Goal: Information Seeking & Learning: Learn about a topic

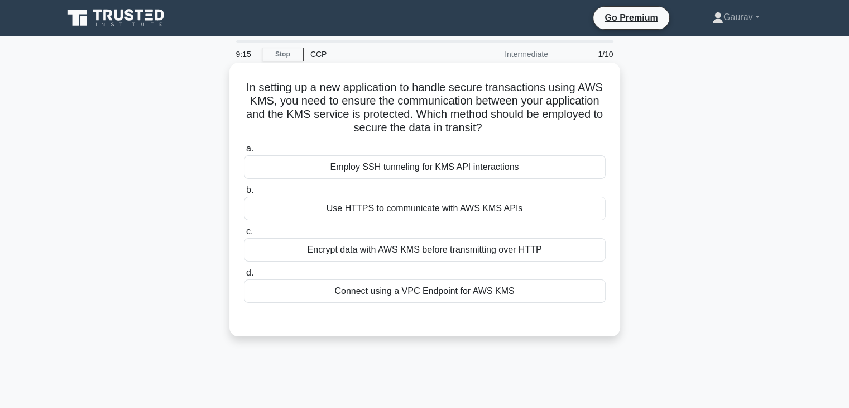
click at [418, 207] on div "Use HTTPS to communicate with AWS KMS APIs" at bounding box center [425, 208] width 362 height 23
click at [244, 194] on input "b. Use HTTPS to communicate with AWS KMS APIs" at bounding box center [244, 190] width 0 height 7
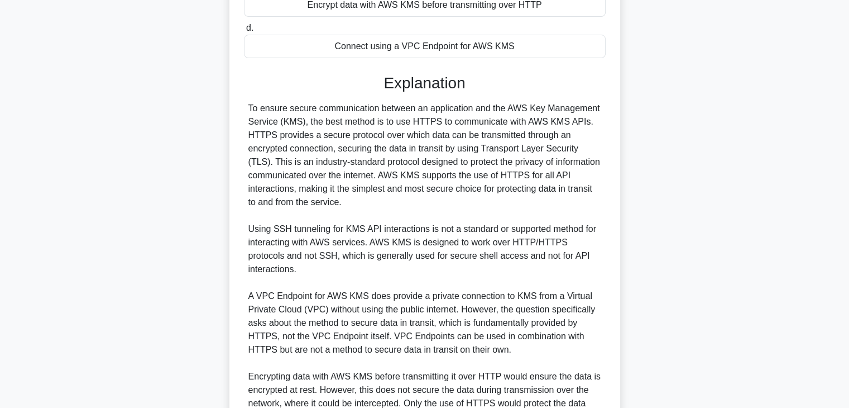
scroll to position [347, 0]
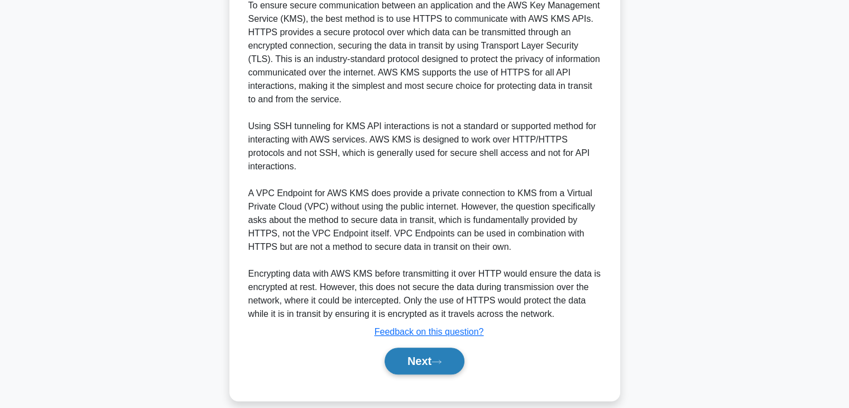
click at [421, 349] on button "Next" at bounding box center [425, 360] width 80 height 27
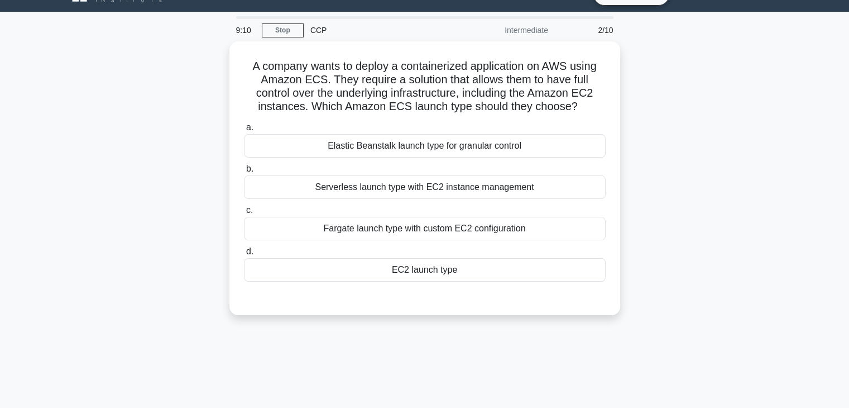
scroll to position [0, 0]
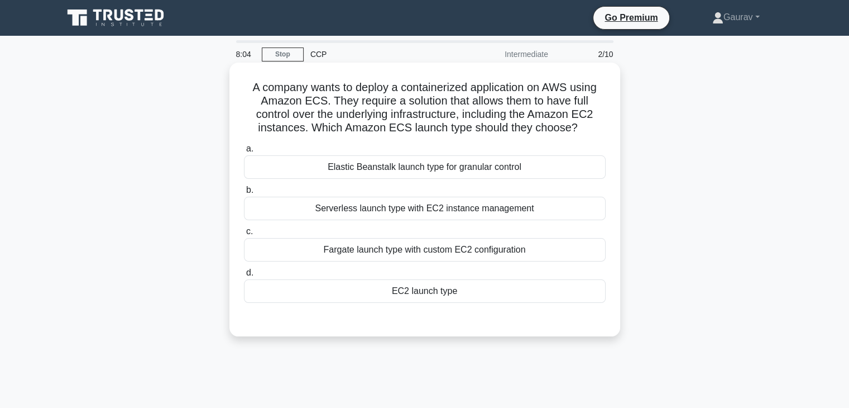
click at [418, 286] on div "EC2 launch type" at bounding box center [425, 290] width 362 height 23
click at [244, 276] on input "d. EC2 launch type" at bounding box center [244, 272] width 0 height 7
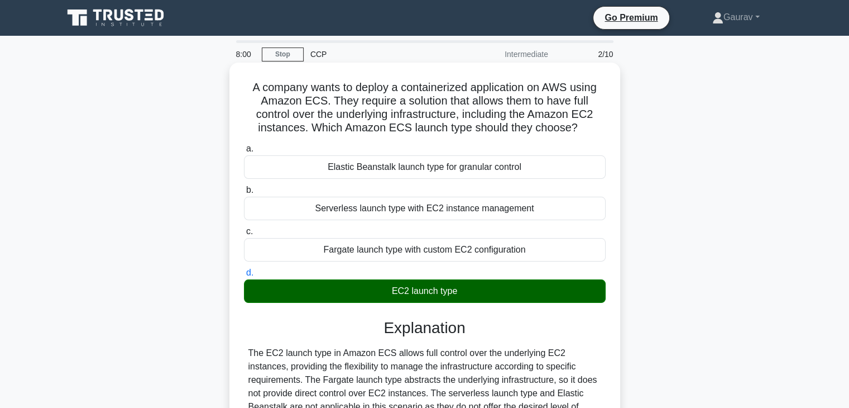
scroll to position [150, 0]
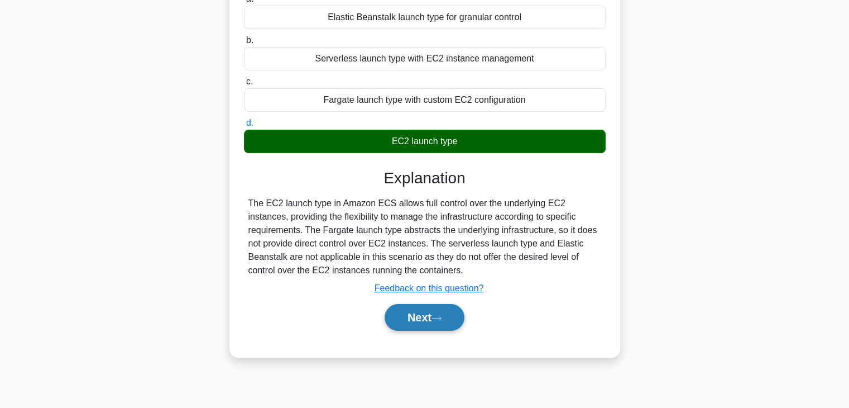
click at [402, 316] on button "Next" at bounding box center [425, 317] width 80 height 27
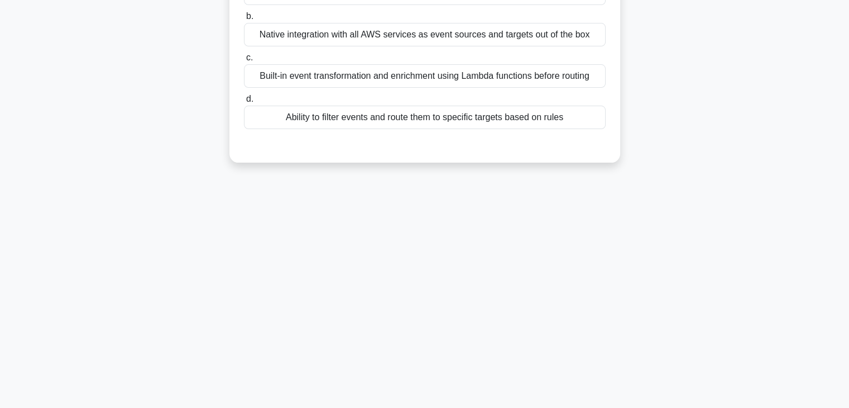
scroll to position [0, 0]
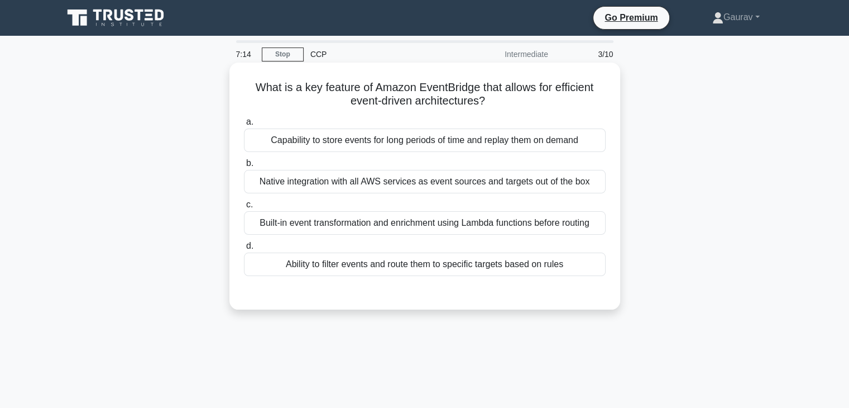
click at [331, 226] on div "Built-in event transformation and enrichment using Lambda functions before rout…" at bounding box center [425, 222] width 362 height 23
click at [244, 208] on input "c. Built-in event transformation and enrichment using Lambda functions before r…" at bounding box center [244, 204] width 0 height 7
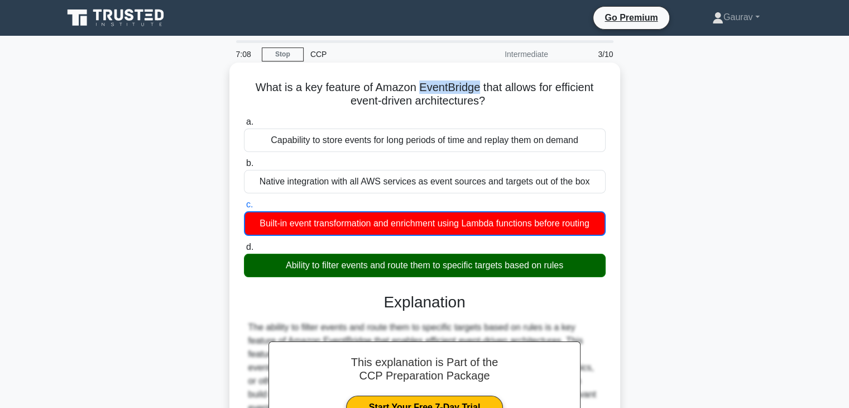
drag, startPoint x: 417, startPoint y: 90, endPoint x: 478, endPoint y: 89, distance: 60.9
click at [478, 89] on h5 "What is a key feature of Amazon EventBridge that allows for efficient event-dri…" at bounding box center [425, 94] width 364 height 28
copy h5 "EventBridge"
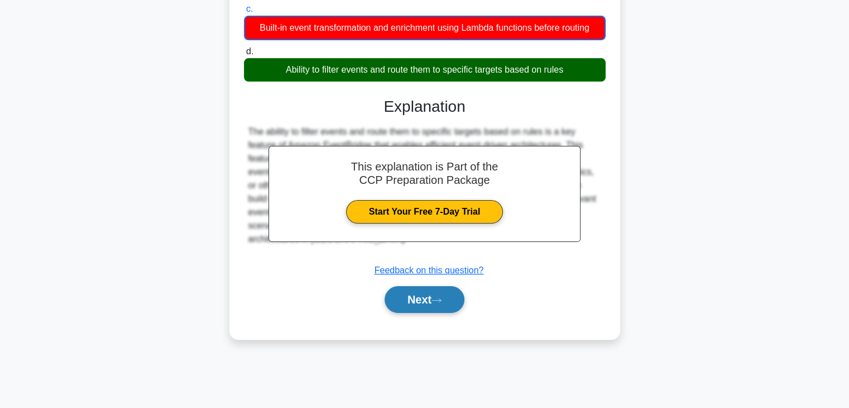
click at [417, 300] on button "Next" at bounding box center [425, 299] width 80 height 27
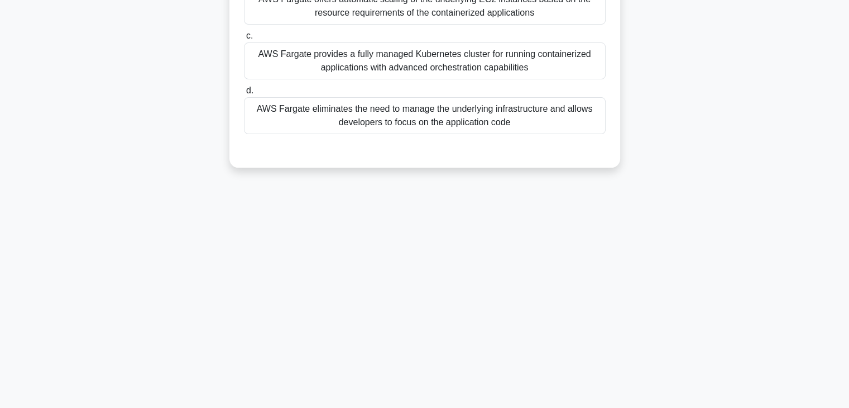
scroll to position [0, 0]
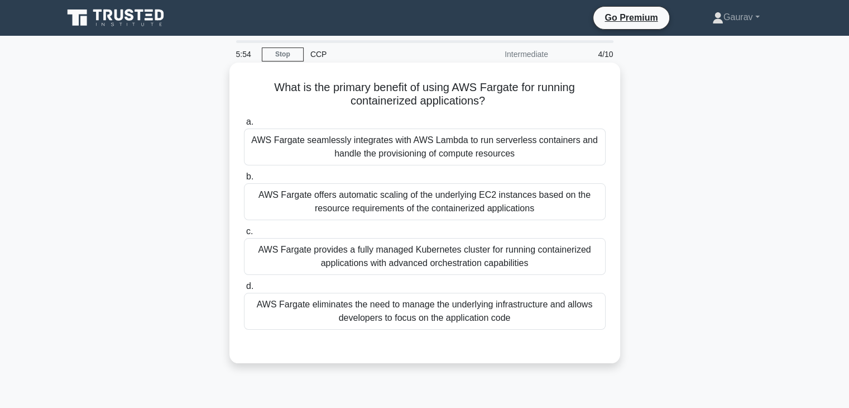
click at [407, 214] on div "AWS Fargate offers automatic scaling of the underlying EC2 instances based on t…" at bounding box center [425, 201] width 362 height 37
click at [244, 180] on input "b. AWS Fargate offers automatic scaling of the underlying EC2 instances based o…" at bounding box center [244, 176] width 0 height 7
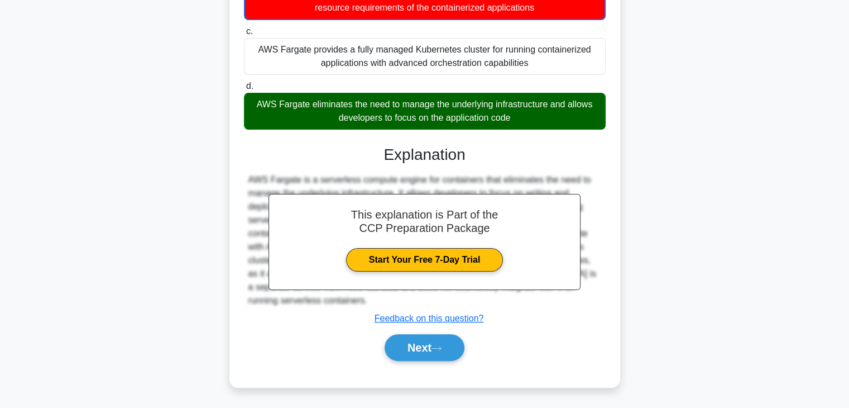
scroll to position [200, 0]
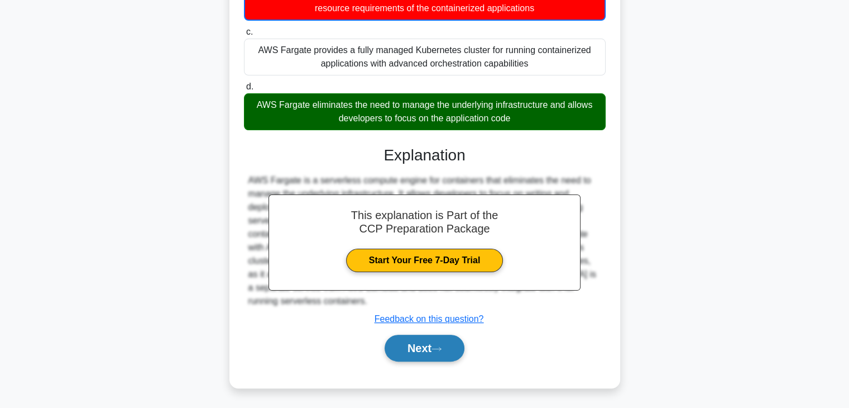
click at [412, 352] on button "Next" at bounding box center [425, 348] width 80 height 27
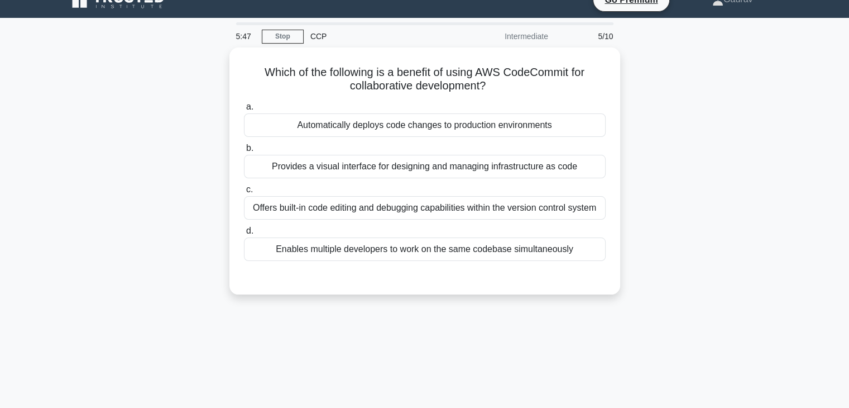
scroll to position [0, 0]
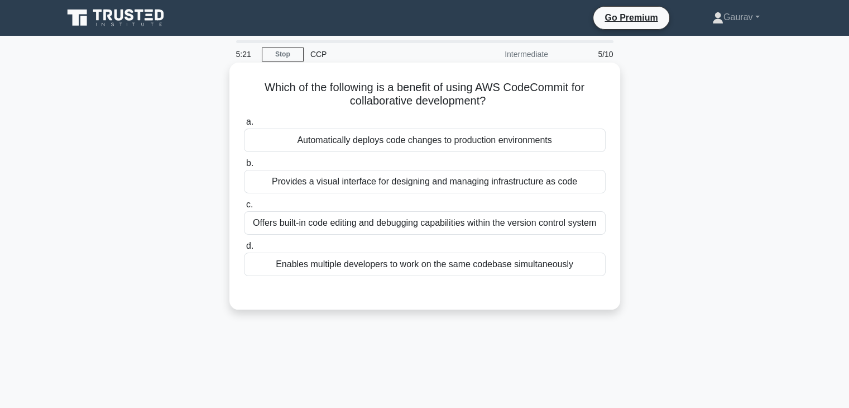
click at [431, 186] on div "Provides a visual interface for designing and managing infrastructure as code" at bounding box center [425, 181] width 362 height 23
click at [244, 167] on input "b. Provides a visual interface for designing and managing infrastructure as code" at bounding box center [244, 163] width 0 height 7
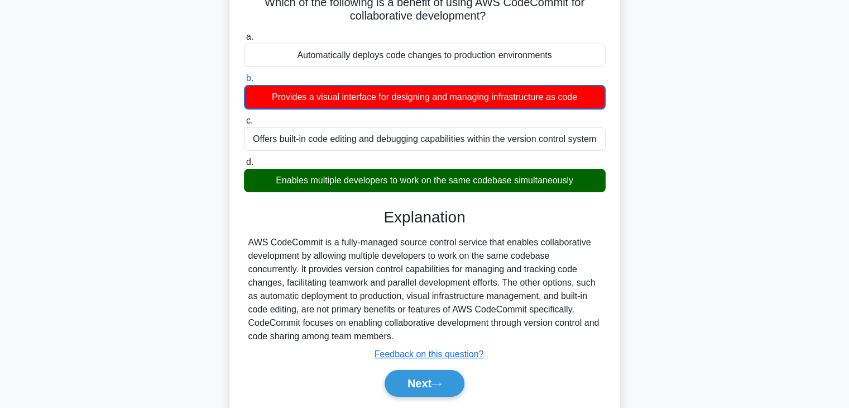
scroll to position [85, 0]
click at [295, 241] on div "AWS CodeCommit is a fully-managed source control service that enables collabora…" at bounding box center [425, 289] width 353 height 107
copy div "CodeCommit"
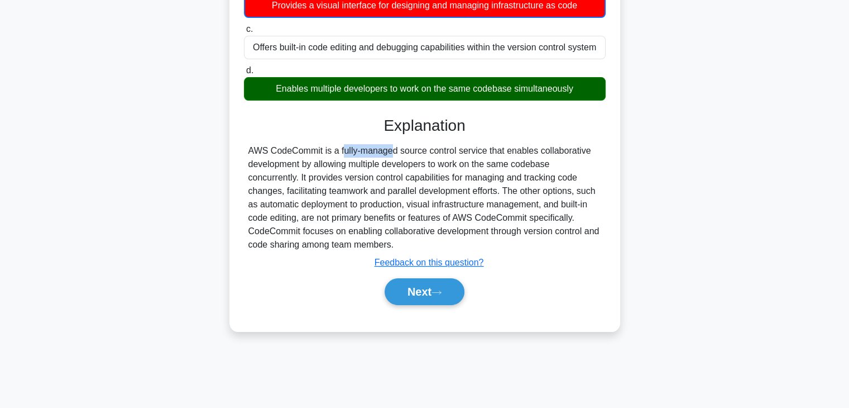
scroll to position [178, 0]
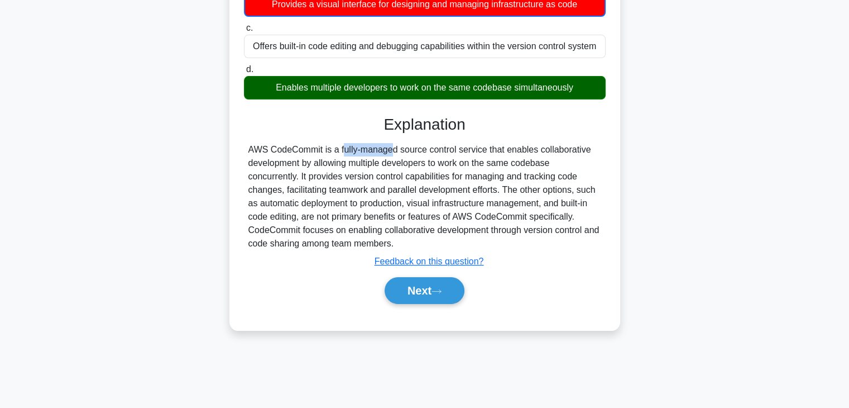
drag, startPoint x: 409, startPoint y: 245, endPoint x: 239, endPoint y: 150, distance: 194.8
click at [239, 150] on div "Which of the following is a benefit of using AWS CodeCommit for collaborative d…" at bounding box center [425, 107] width 382 height 436
copy div "AWS CodeCommit is a fully-managed source control service that enables collabora…"
click at [413, 280] on button "Next" at bounding box center [425, 290] width 80 height 27
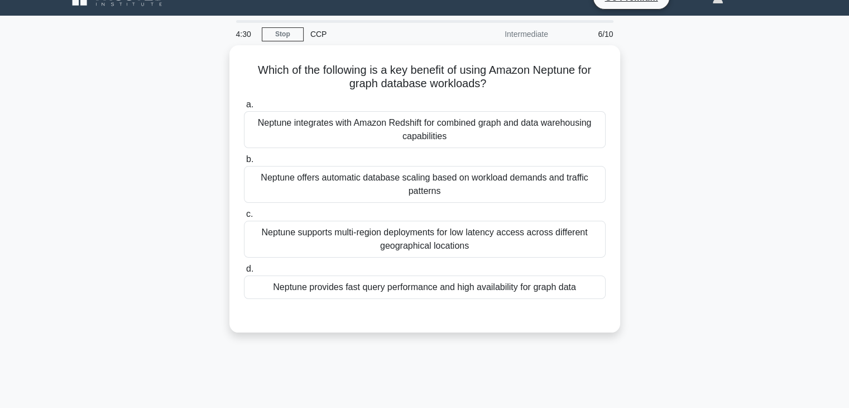
scroll to position [0, 0]
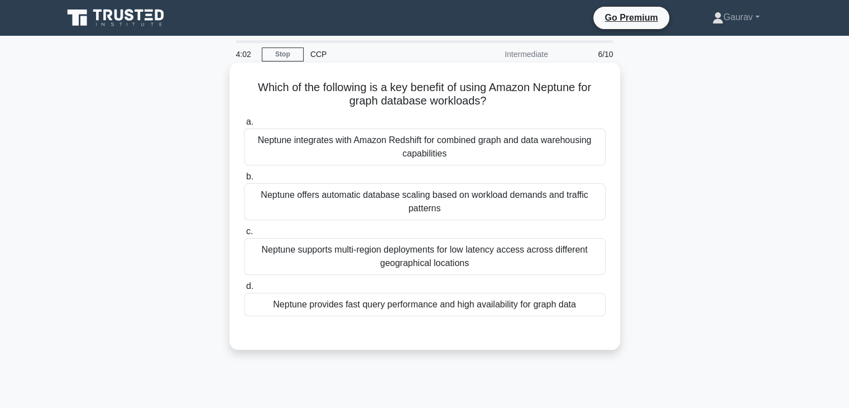
click at [438, 157] on div "Neptune integrates with Amazon Redshift for combined graph and data warehousing…" at bounding box center [425, 146] width 362 height 37
click at [244, 126] on input "a. Neptune integrates with Amazon Redshift for combined graph and data warehous…" at bounding box center [244, 121] width 0 height 7
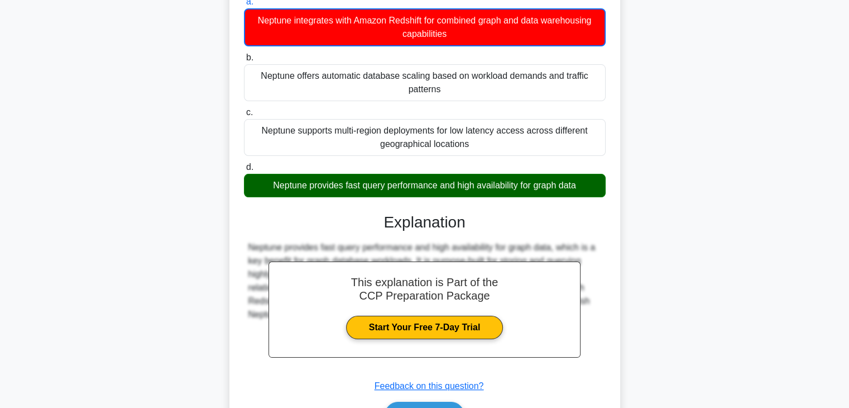
scroll to position [196, 0]
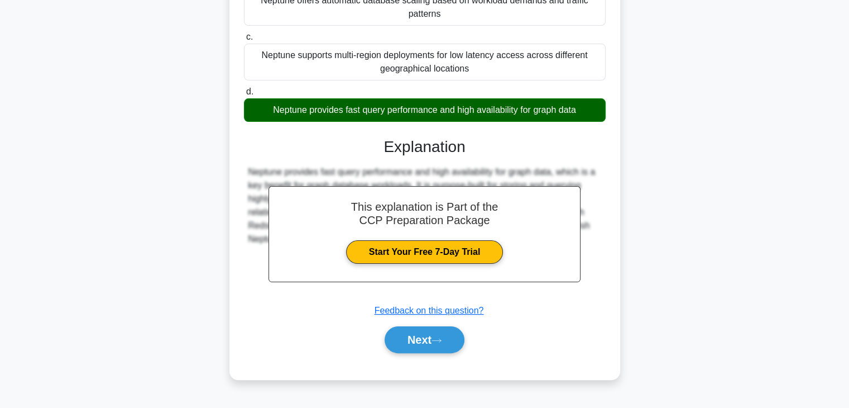
click at [562, 107] on div "Neptune provides fast query performance and high availability for graph data" at bounding box center [425, 109] width 362 height 23
click at [244, 95] on input "d. Neptune provides fast query performance and high availability for graph data" at bounding box center [244, 91] width 0 height 7
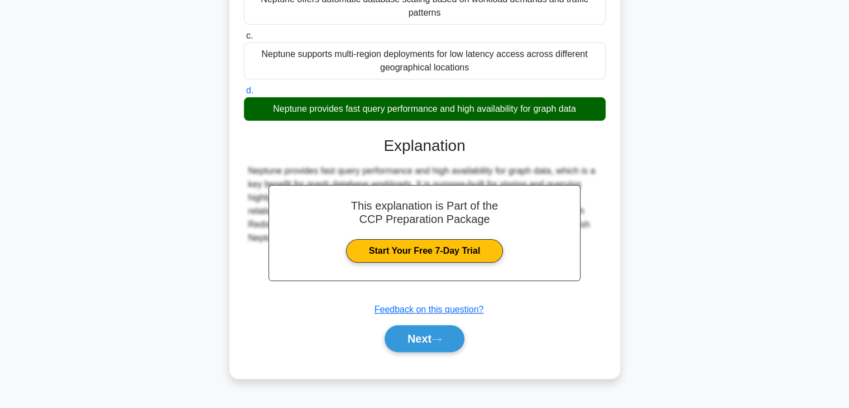
scroll to position [195, 0]
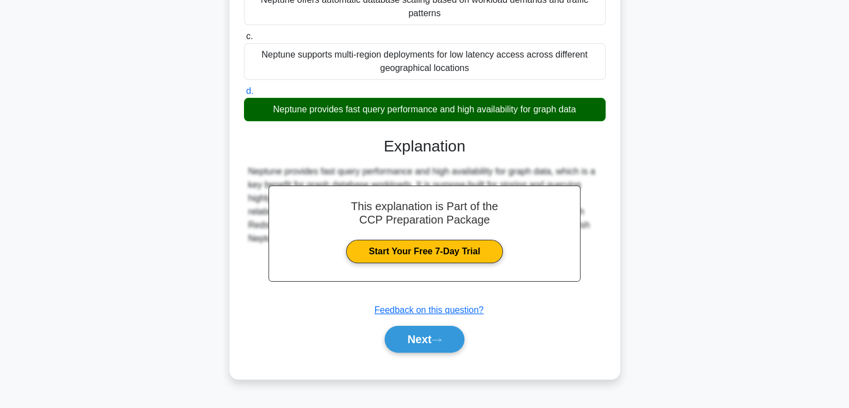
click at [562, 107] on div "Neptune provides fast query performance and high availability for graph data" at bounding box center [425, 109] width 362 height 23
click at [244, 95] on input "d. Neptune provides fast query performance and high availability for graph data" at bounding box center [244, 91] width 0 height 7
click at [562, 107] on div "Neptune provides fast query performance and high availability for graph data" at bounding box center [425, 109] width 362 height 23
click at [244, 95] on input "d. Neptune provides fast query performance and high availability for graph data" at bounding box center [244, 91] width 0 height 7
click at [441, 331] on button "Next" at bounding box center [425, 339] width 80 height 27
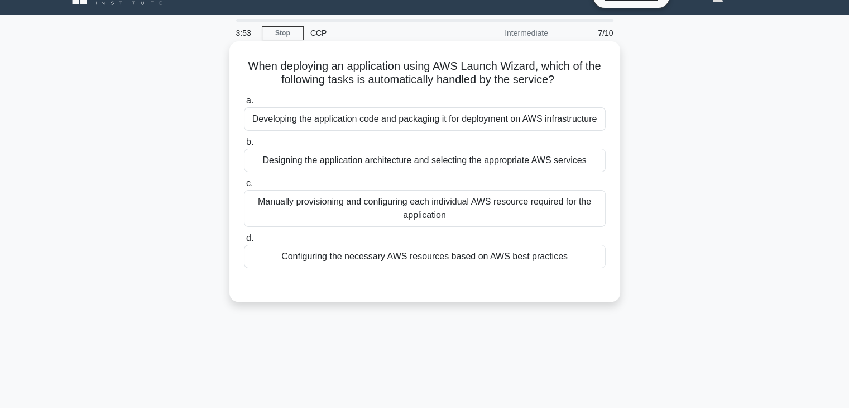
scroll to position [0, 0]
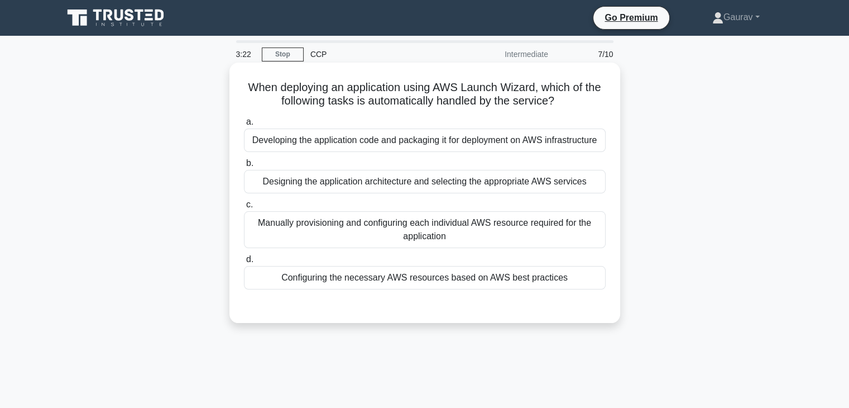
click at [432, 137] on div "Developing the application code and packaging it for deployment on AWS infrastr…" at bounding box center [425, 139] width 362 height 23
click at [244, 126] on input "a. Developing the application code and packaging it for deployment on AWS infra…" at bounding box center [244, 121] width 0 height 7
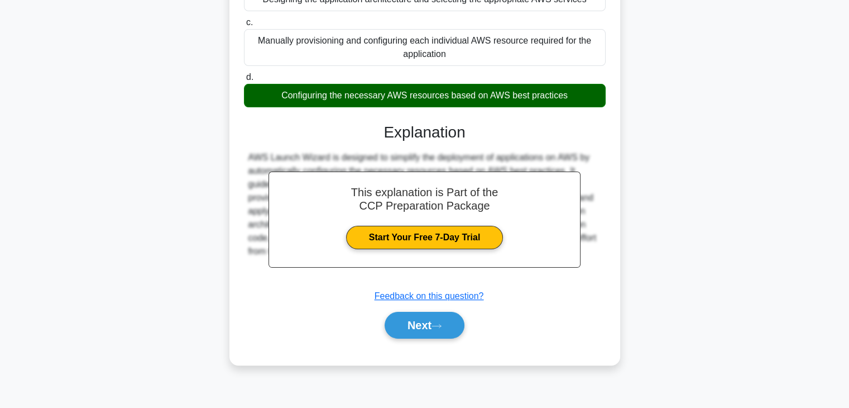
scroll to position [196, 0]
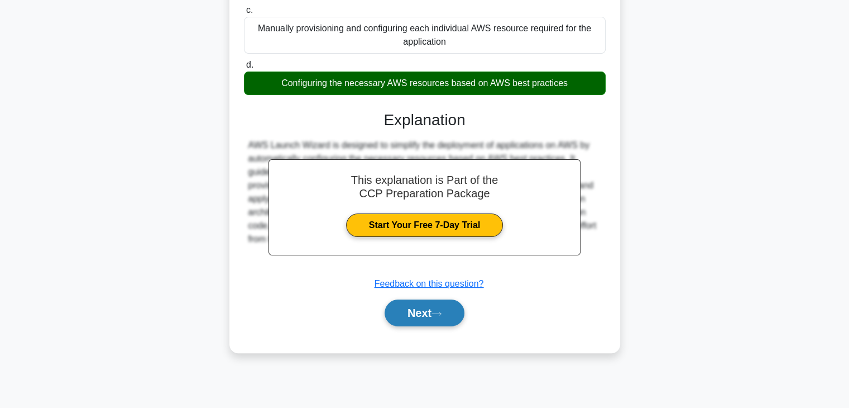
click at [426, 324] on button "Next" at bounding box center [425, 312] width 80 height 27
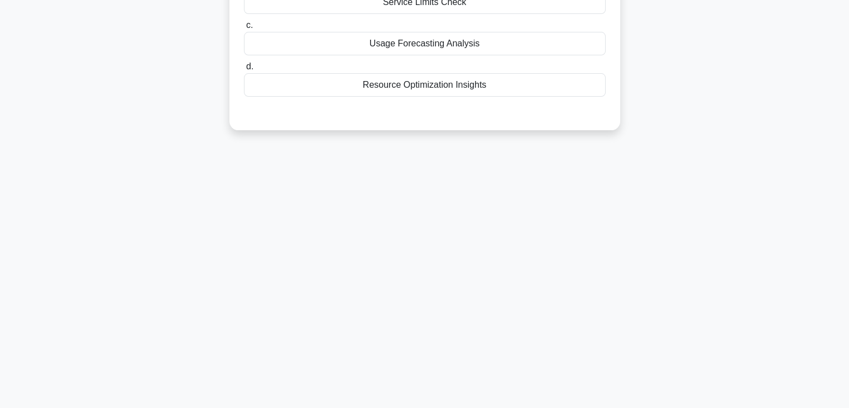
scroll to position [0, 0]
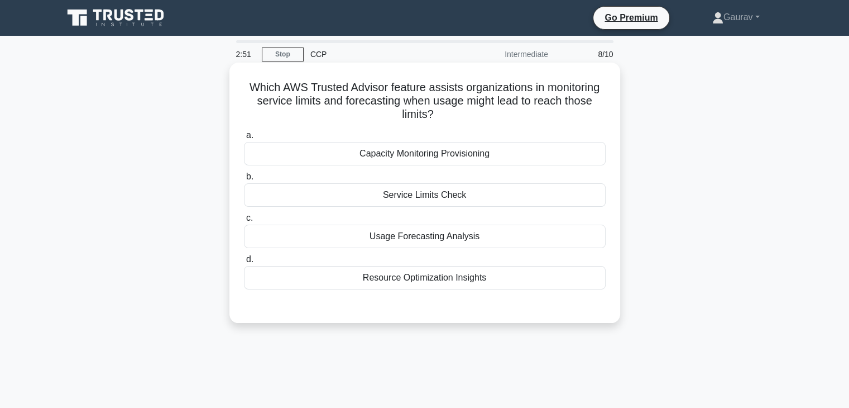
click at [394, 279] on div "Resource Optimization Insights" at bounding box center [425, 277] width 362 height 23
click at [244, 263] on input "d. Resource Optimization Insights" at bounding box center [244, 259] width 0 height 7
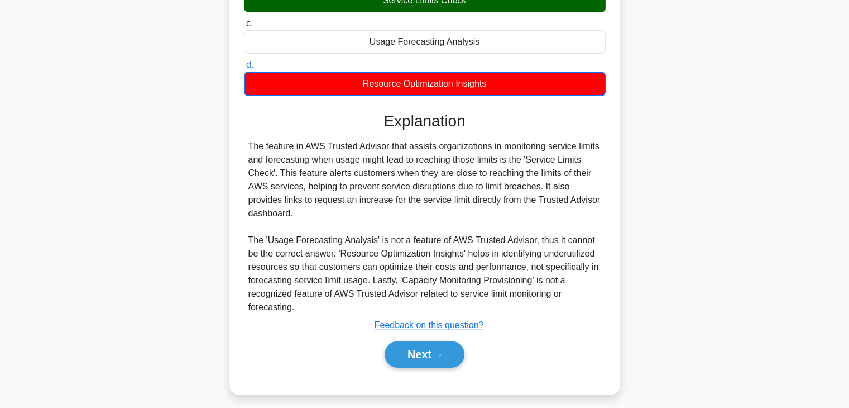
scroll to position [201, 0]
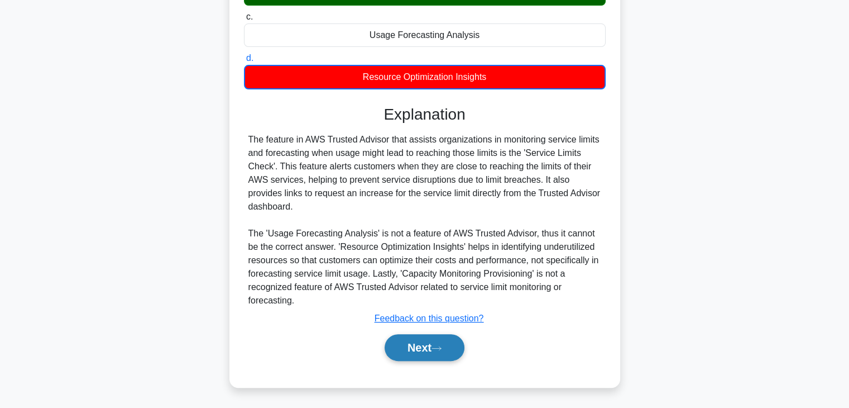
click at [417, 346] on button "Next" at bounding box center [425, 347] width 80 height 27
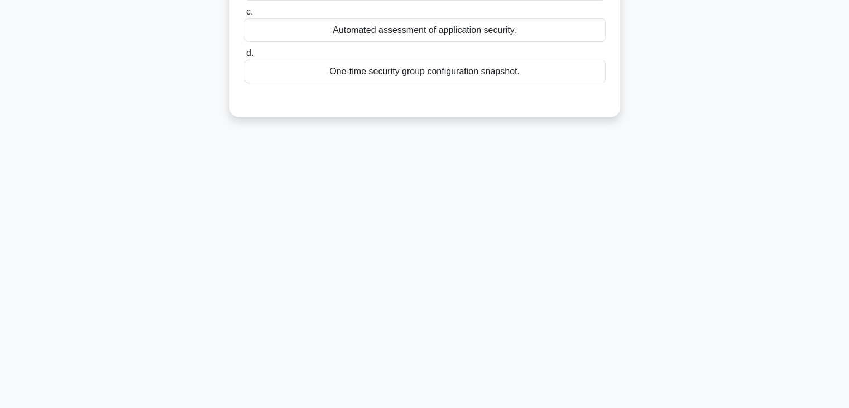
scroll to position [0, 0]
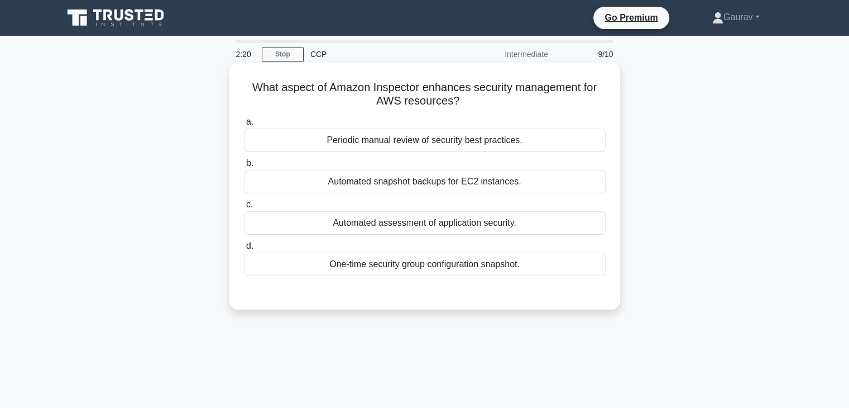
click at [386, 261] on div "One-time security group configuration snapshot." at bounding box center [425, 263] width 362 height 23
click at [244, 250] on input "d. One-time security group configuration snapshot." at bounding box center [244, 245] width 0 height 7
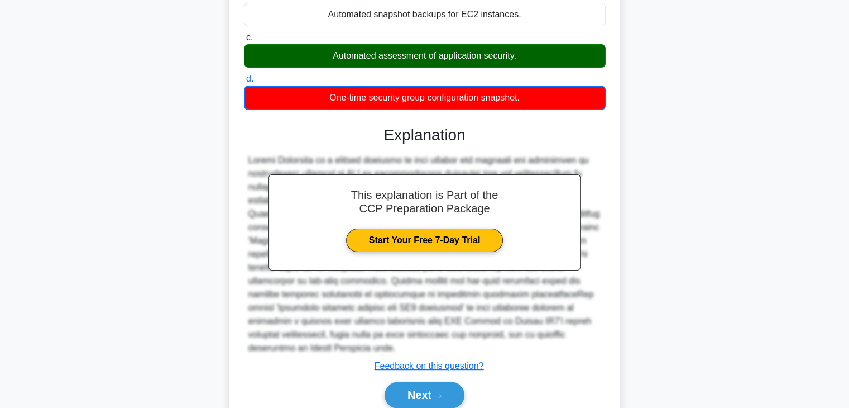
scroll to position [214, 0]
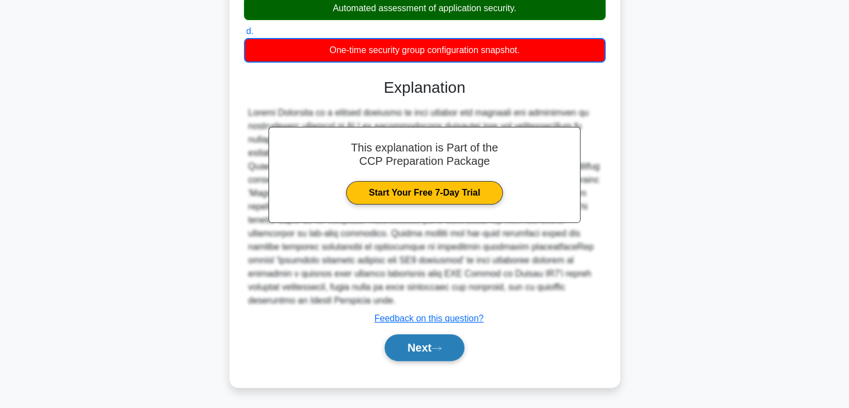
click at [404, 340] on button "Next" at bounding box center [425, 347] width 80 height 27
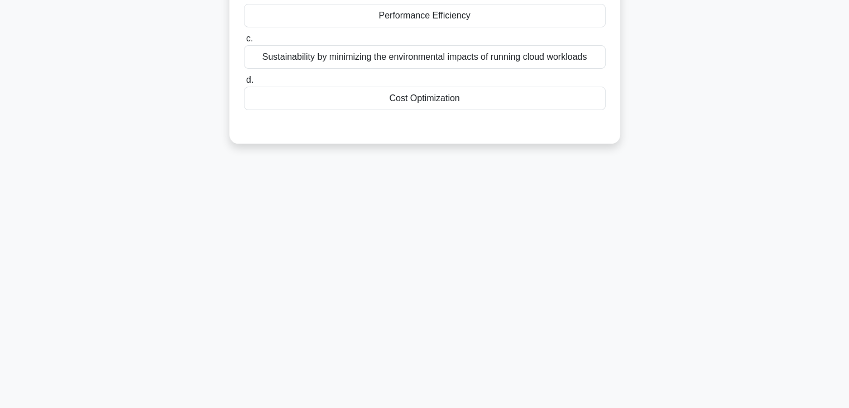
scroll to position [0, 0]
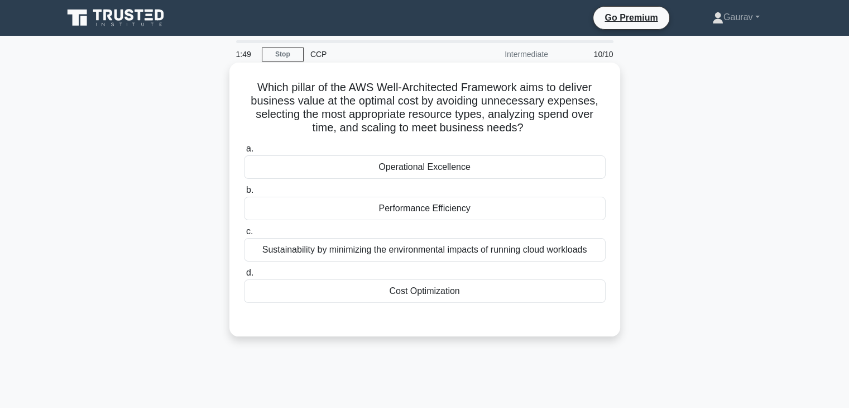
click at [404, 295] on div "Cost Optimization" at bounding box center [425, 290] width 362 height 23
click at [244, 276] on input "d. Cost Optimization" at bounding box center [244, 272] width 0 height 7
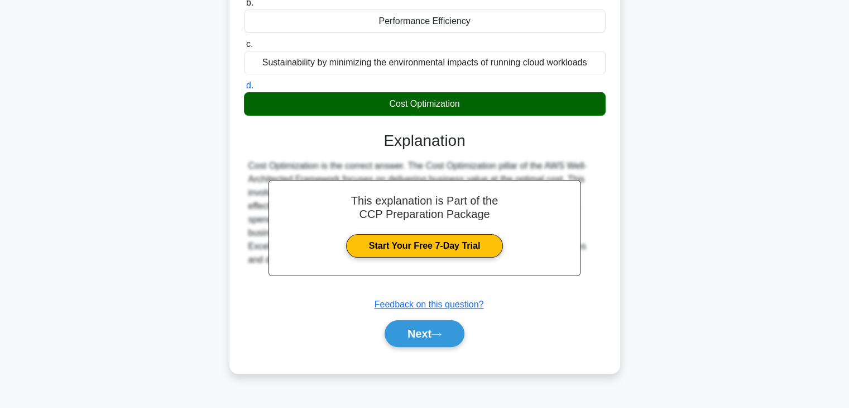
scroll to position [196, 0]
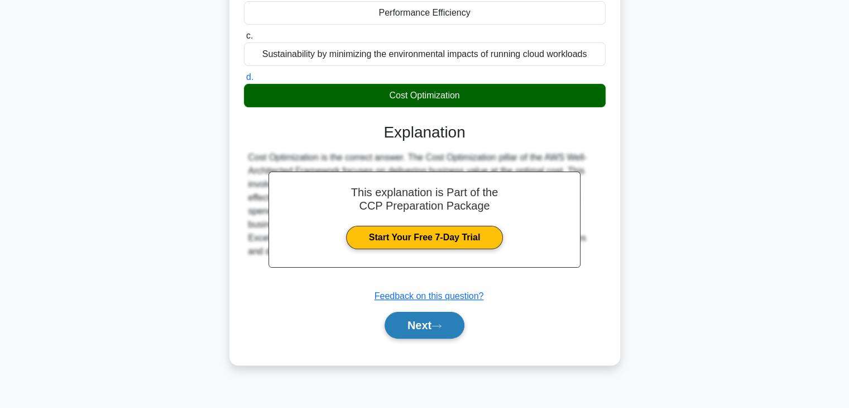
click at [431, 323] on button "Next" at bounding box center [425, 325] width 80 height 27
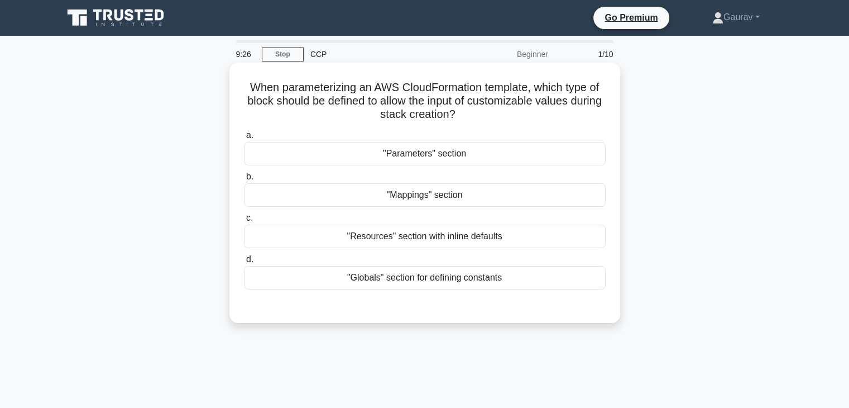
click at [432, 158] on div ""Parameters" section" at bounding box center [425, 153] width 362 height 23
click at [244, 139] on input "a. "Parameters" section" at bounding box center [244, 135] width 0 height 7
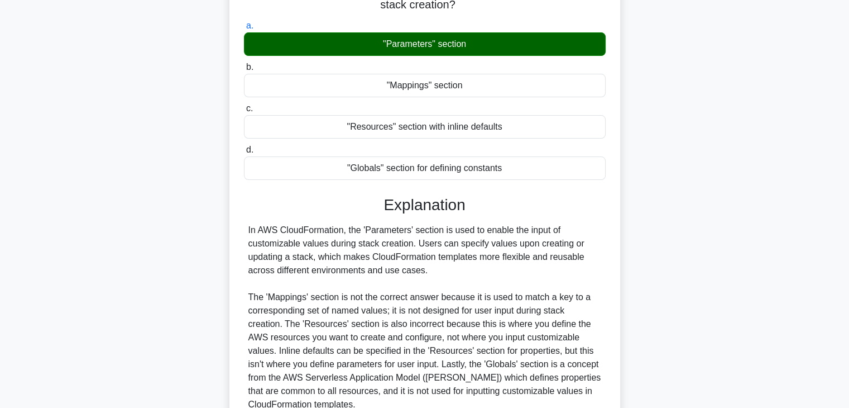
scroll to position [213, 0]
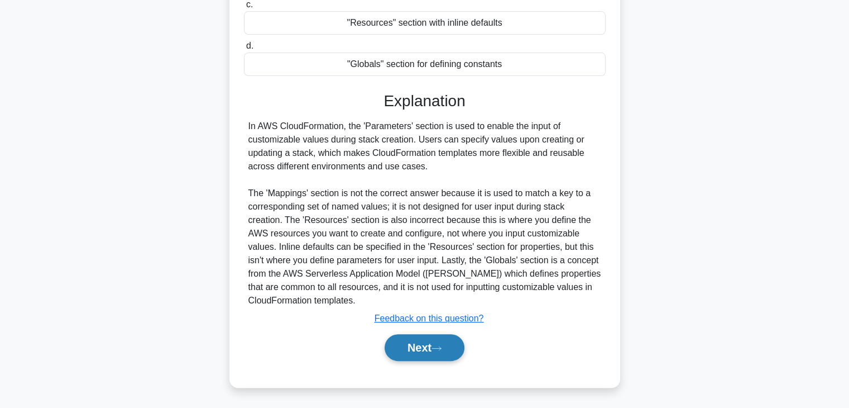
click at [426, 355] on button "Next" at bounding box center [425, 347] width 80 height 27
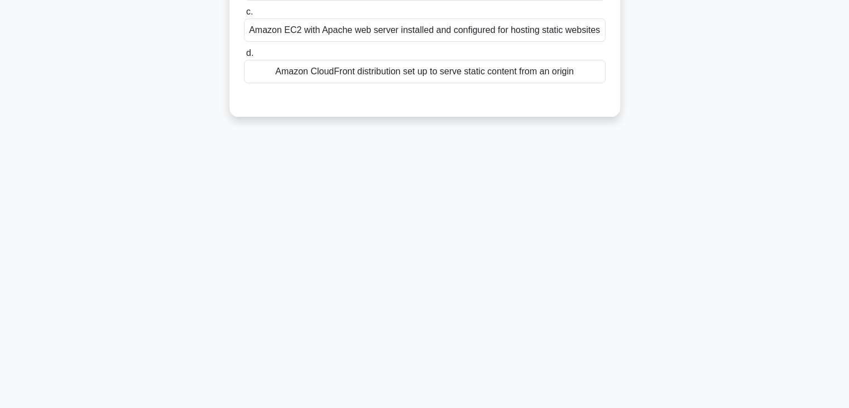
scroll to position [0, 0]
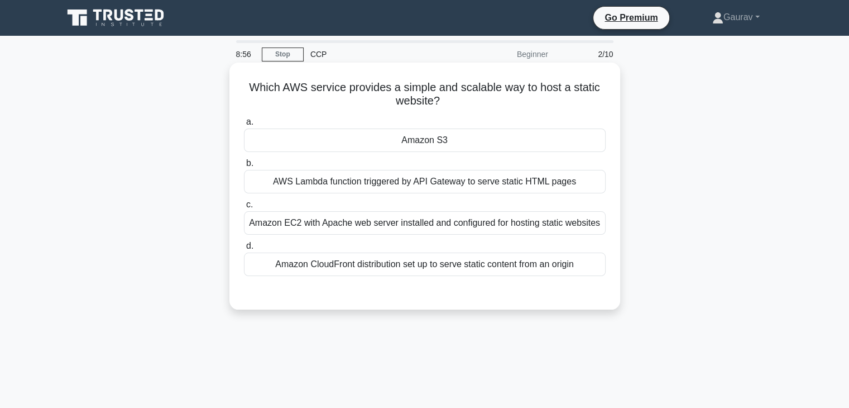
click at [436, 143] on div "Amazon S3" at bounding box center [425, 139] width 362 height 23
click at [244, 126] on input "a. Amazon S3" at bounding box center [244, 121] width 0 height 7
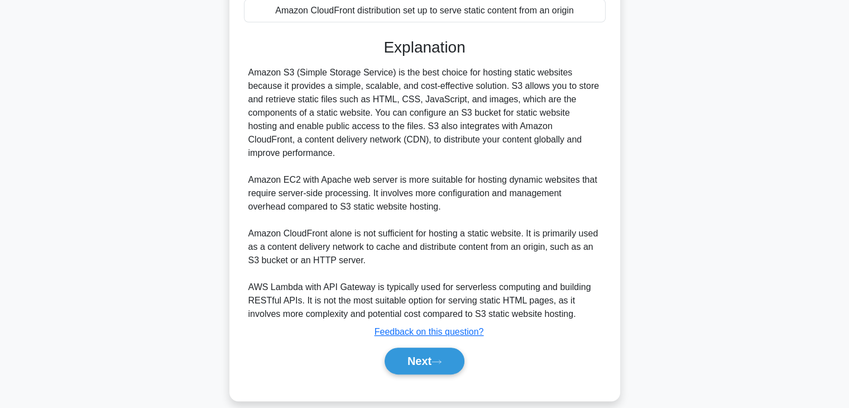
scroll to position [253, 0]
click at [418, 348] on button "Next" at bounding box center [425, 361] width 80 height 27
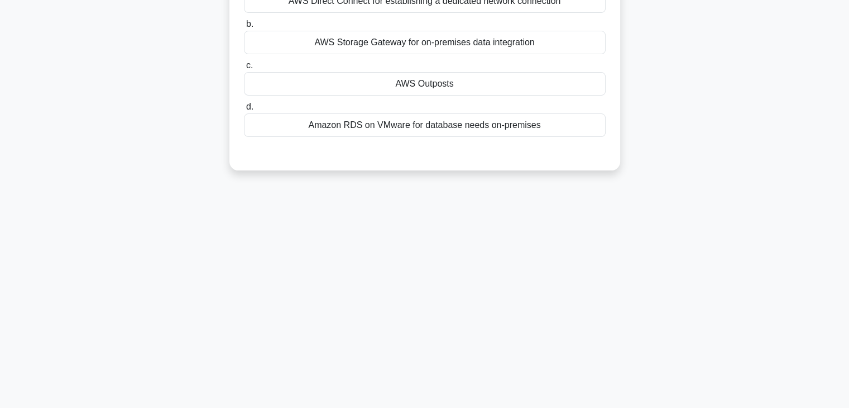
scroll to position [0, 0]
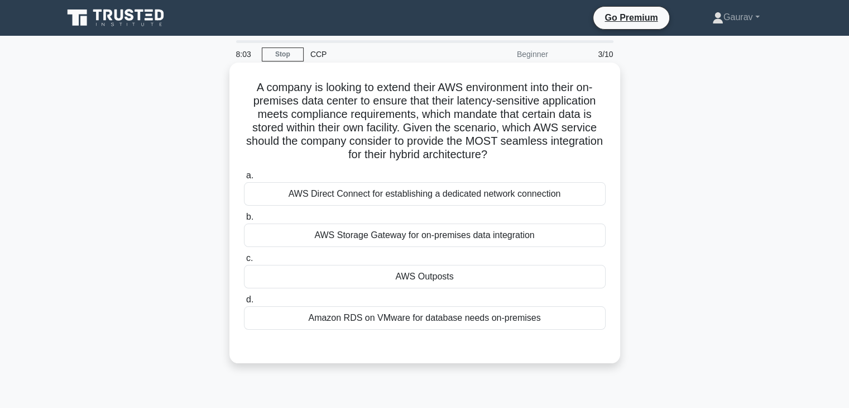
click at [418, 285] on div "AWS Outposts" at bounding box center [425, 276] width 362 height 23
click at [244, 262] on input "c. AWS Outposts" at bounding box center [244, 258] width 0 height 7
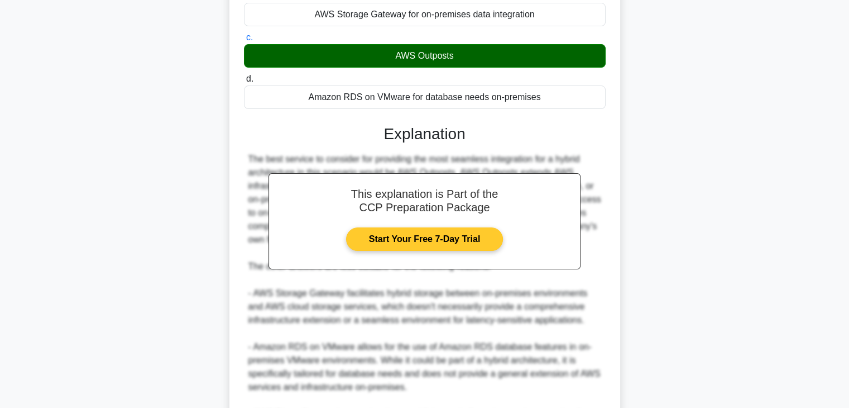
scroll to position [361, 0]
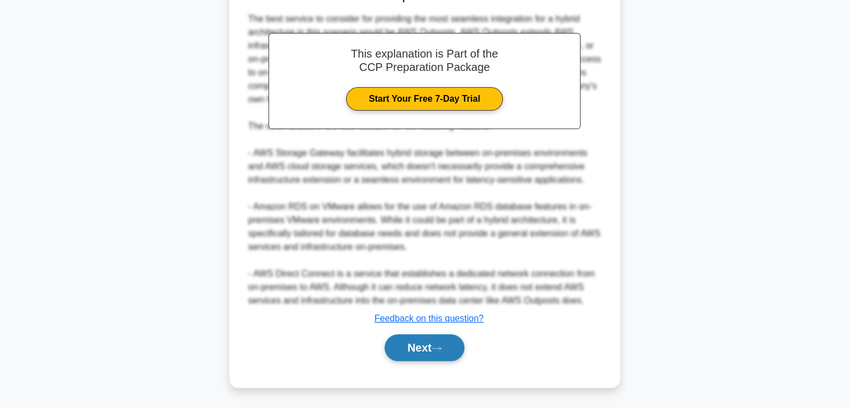
click at [427, 354] on button "Next" at bounding box center [425, 347] width 80 height 27
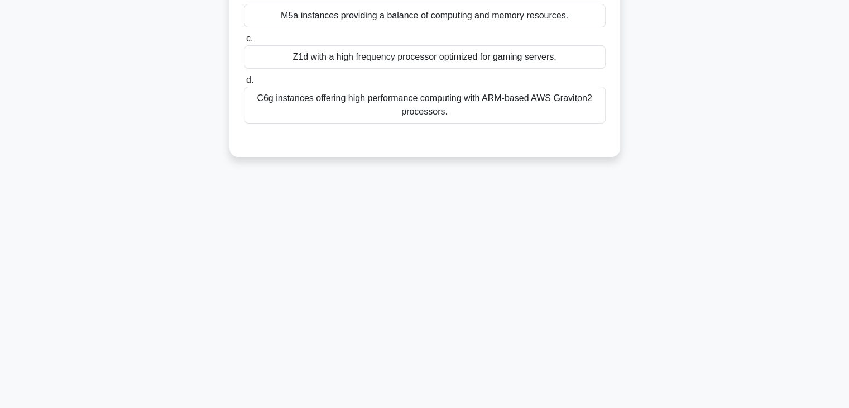
scroll to position [0, 0]
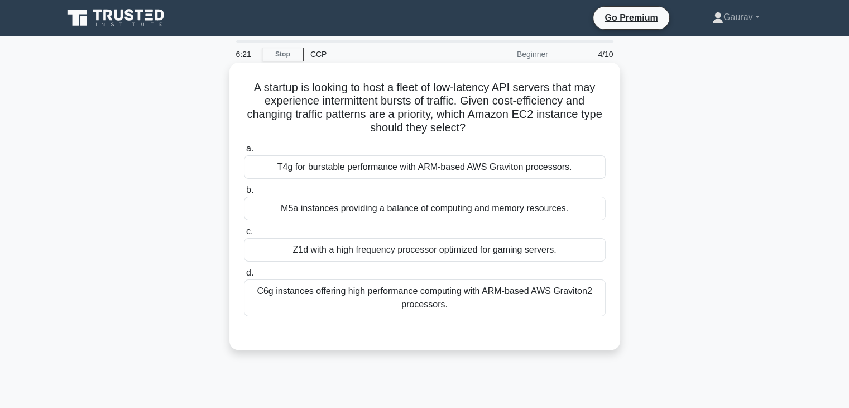
click at [356, 297] on div "C6g instances offering high performance computing with ARM-based AWS Graviton2 …" at bounding box center [425, 297] width 362 height 37
click at [244, 276] on input "d. C6g instances offering high performance computing with ARM-based AWS Gravito…" at bounding box center [244, 272] width 0 height 7
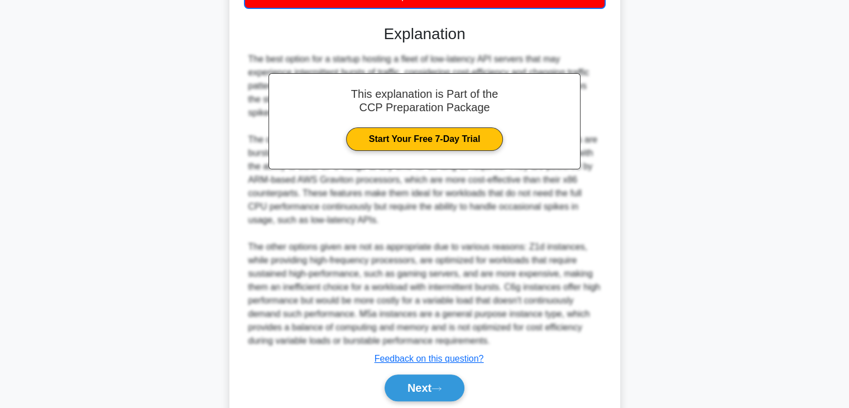
scroll to position [348, 0]
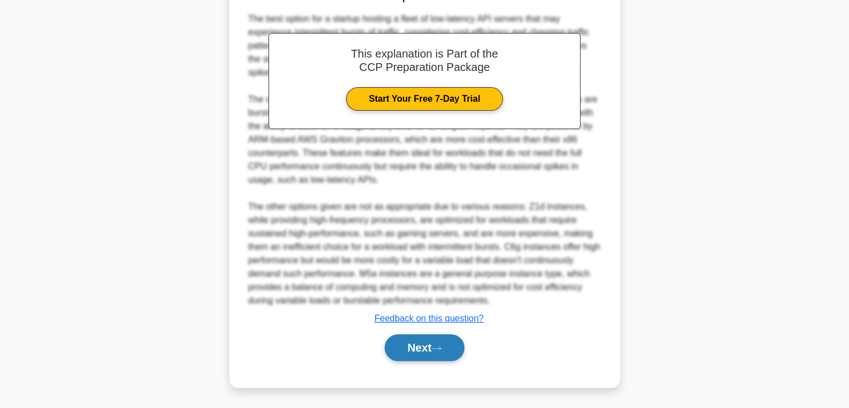
click at [431, 350] on button "Next" at bounding box center [425, 347] width 80 height 27
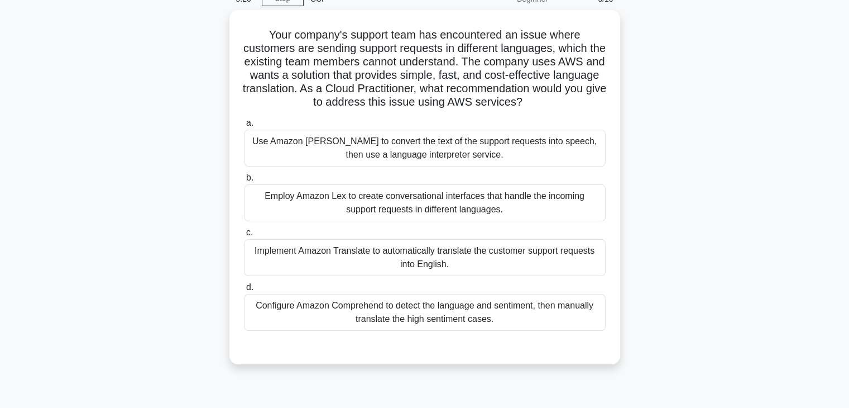
scroll to position [56, 0]
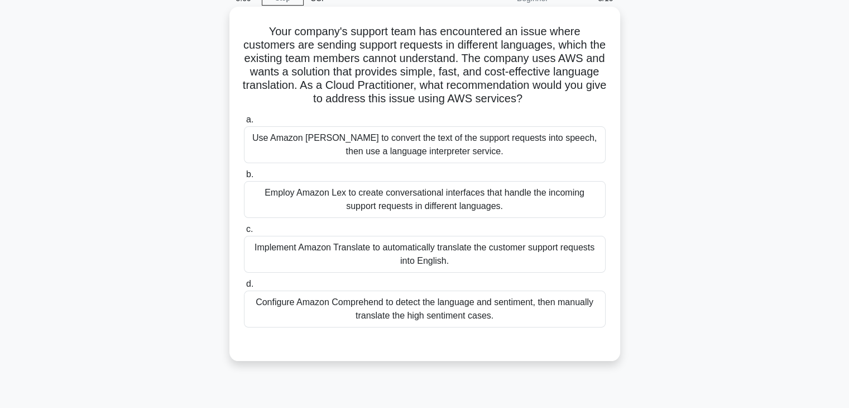
click at [405, 254] on div "Implement Amazon Translate to automatically translate the customer support requ…" at bounding box center [425, 254] width 362 height 37
click at [244, 233] on input "c. Implement Amazon Translate to automatically translate the customer support r…" at bounding box center [244, 229] width 0 height 7
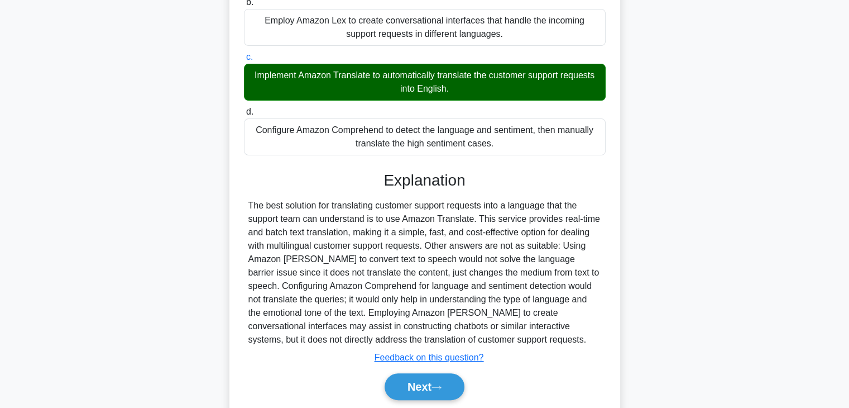
scroll to position [267, 0]
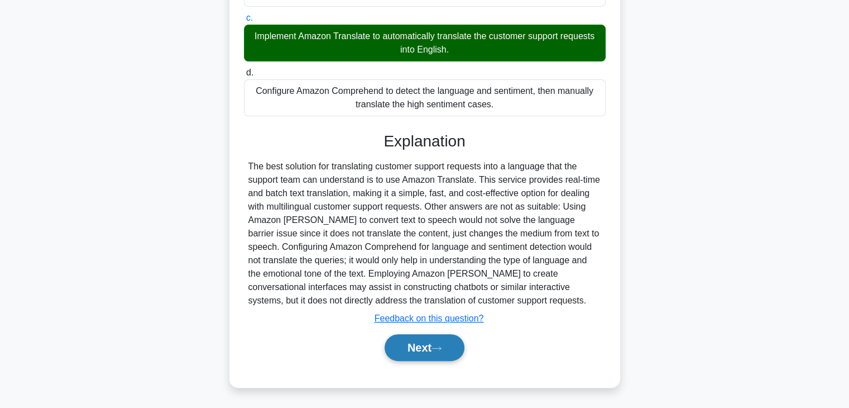
click at [407, 348] on button "Next" at bounding box center [425, 347] width 80 height 27
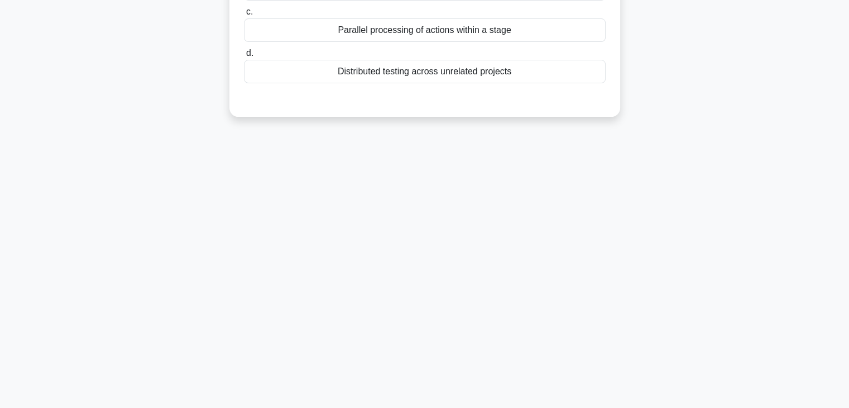
scroll to position [0, 0]
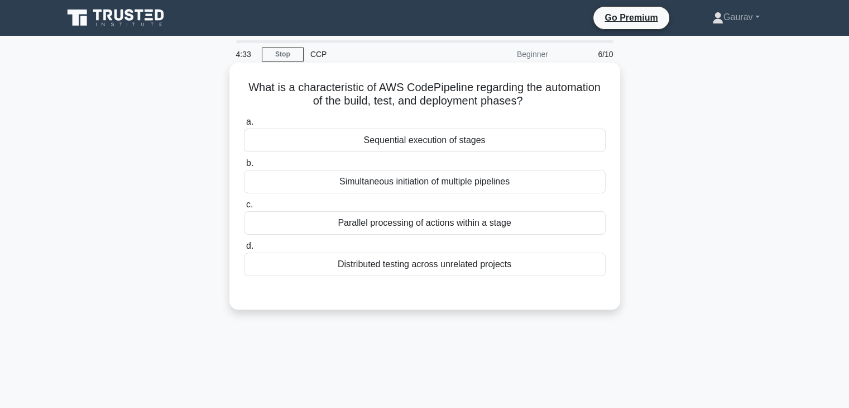
click at [441, 139] on div "Sequential execution of stages" at bounding box center [425, 139] width 362 height 23
click at [244, 126] on input "a. Sequential execution of stages" at bounding box center [244, 121] width 0 height 7
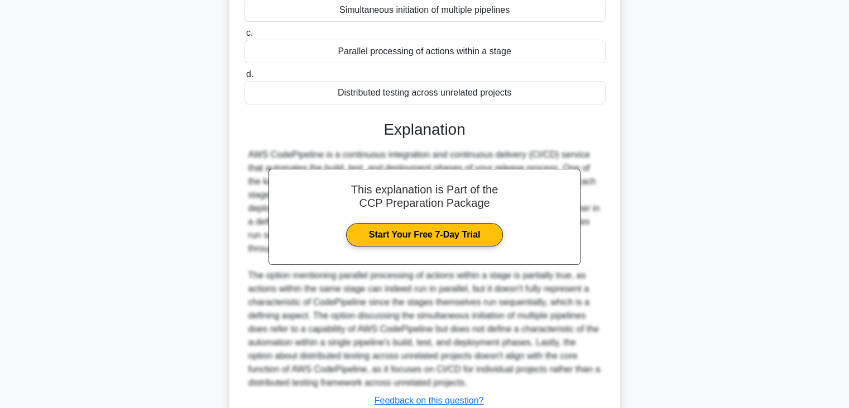
scroll to position [254, 0]
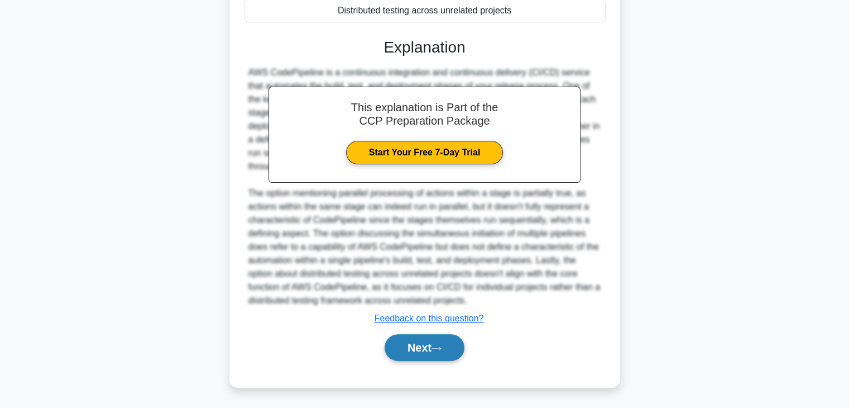
click at [422, 352] on button "Next" at bounding box center [425, 347] width 80 height 27
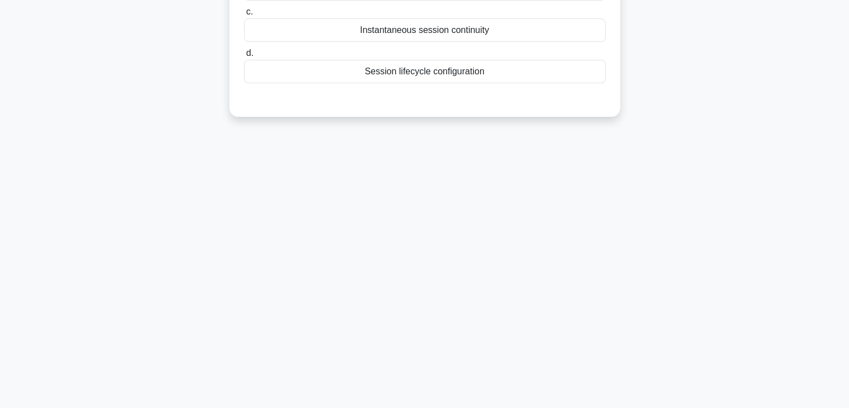
scroll to position [0, 0]
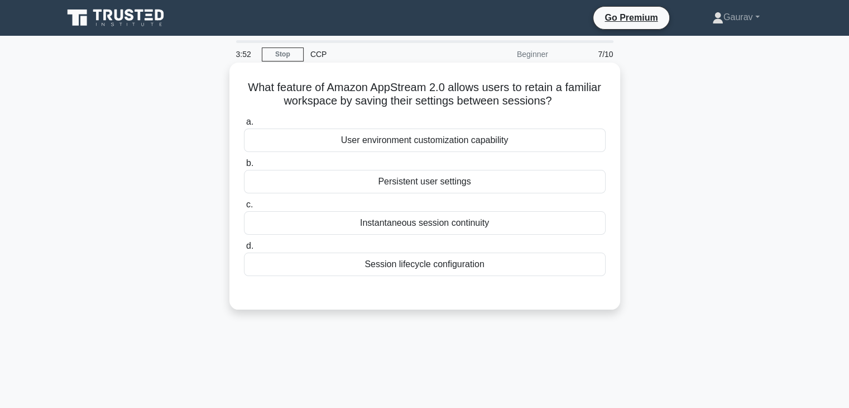
click at [432, 140] on div "User environment customization capability" at bounding box center [425, 139] width 362 height 23
click at [244, 126] on input "a. User environment customization capability" at bounding box center [244, 121] width 0 height 7
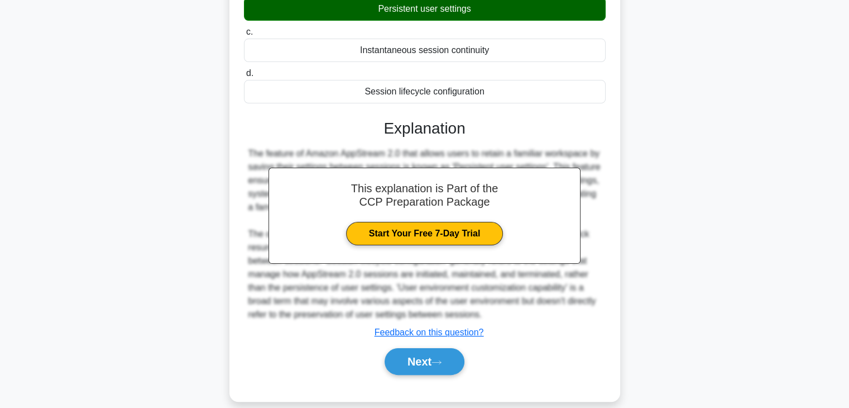
scroll to position [174, 0]
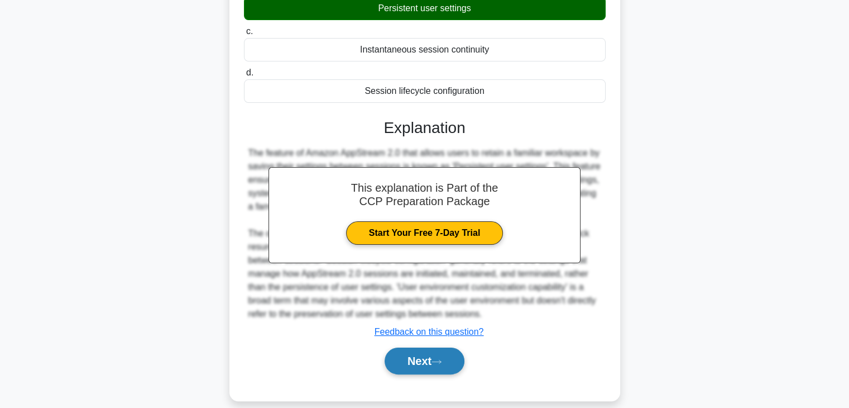
click at [407, 360] on button "Next" at bounding box center [425, 360] width 80 height 27
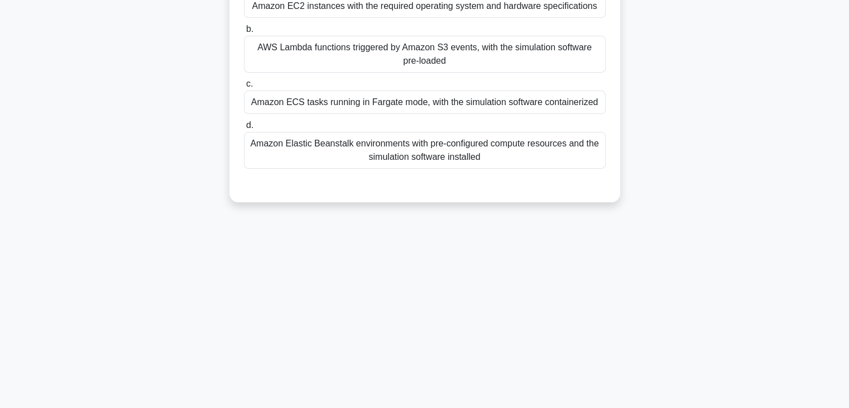
scroll to position [0, 0]
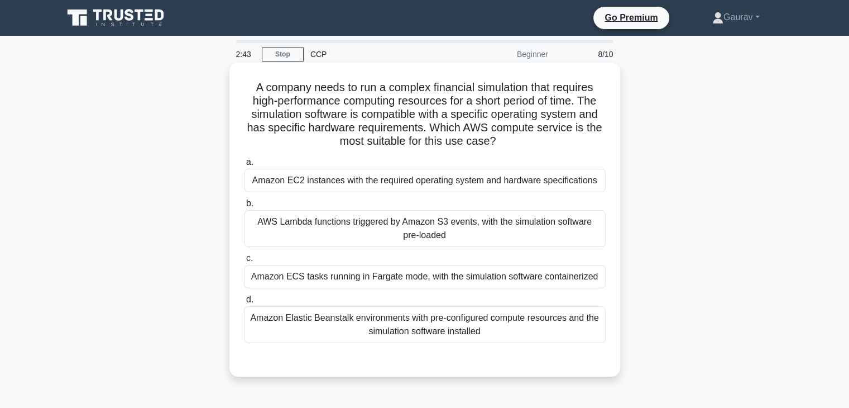
click at [438, 181] on div "Amazon EC2 instances with the required operating system and hardware specificat…" at bounding box center [425, 180] width 362 height 23
click at [244, 166] on input "a. Amazon EC2 instances with the required operating system and hardware specifi…" at bounding box center [244, 162] width 0 height 7
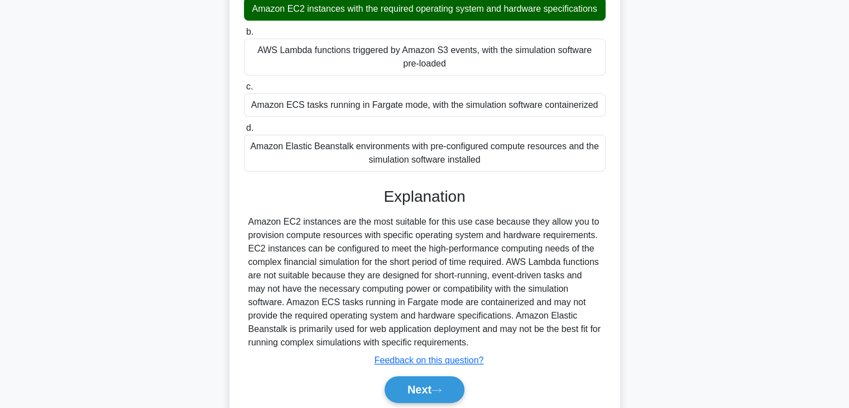
scroll to position [213, 0]
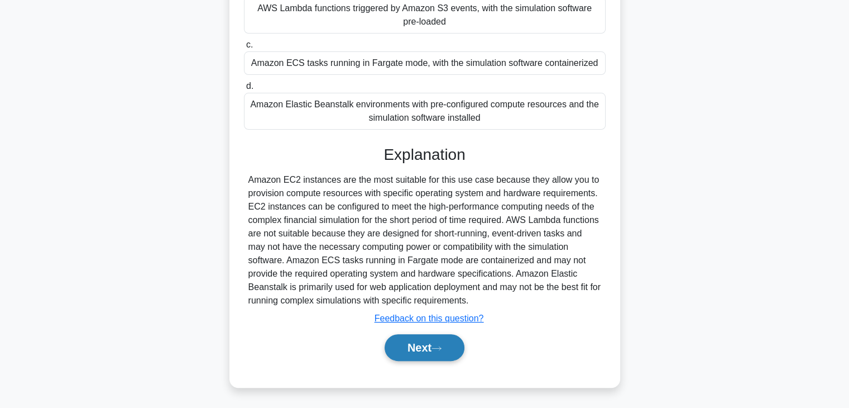
click at [436, 350] on icon at bounding box center [437, 348] width 10 height 6
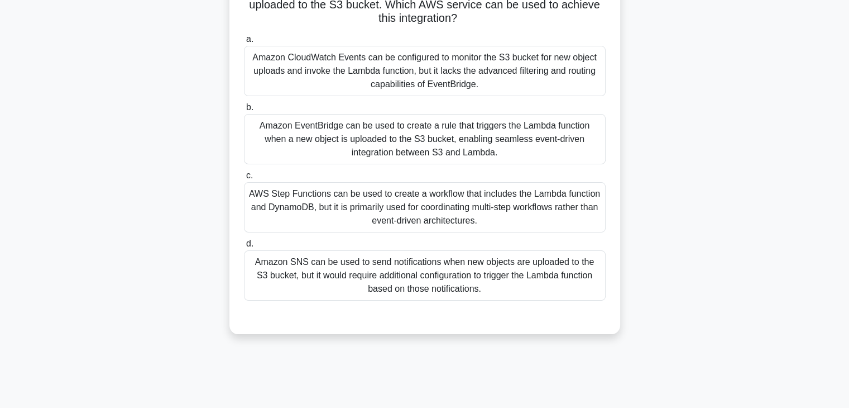
scroll to position [124, 0]
click at [386, 211] on div "AWS Step Functions can be used to create a workflow that includes the Lambda fu…" at bounding box center [425, 206] width 362 height 50
click at [244, 178] on input "c. AWS Step Functions can be used to create a workflow that includes the Lambda…" at bounding box center [244, 174] width 0 height 7
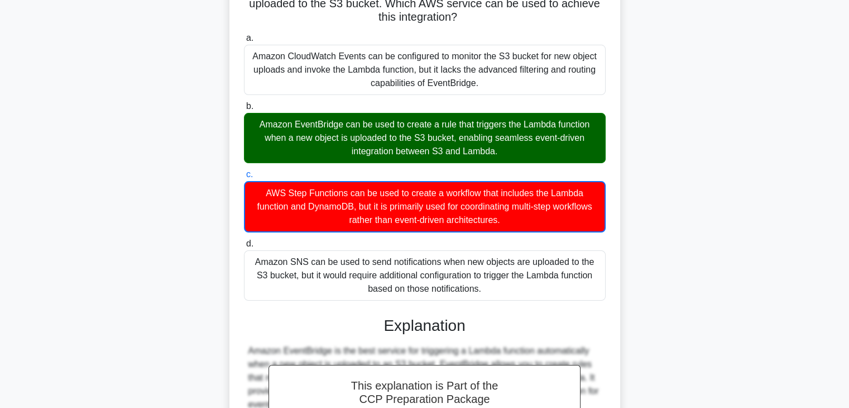
scroll to position [295, 0]
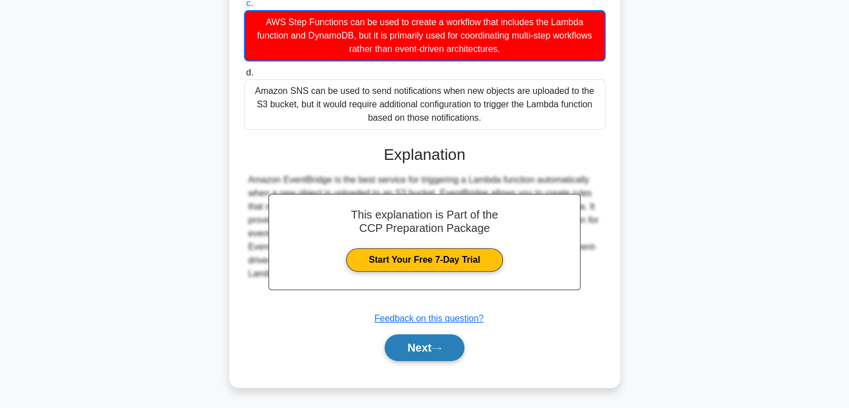
click at [415, 341] on button "Next" at bounding box center [425, 347] width 80 height 27
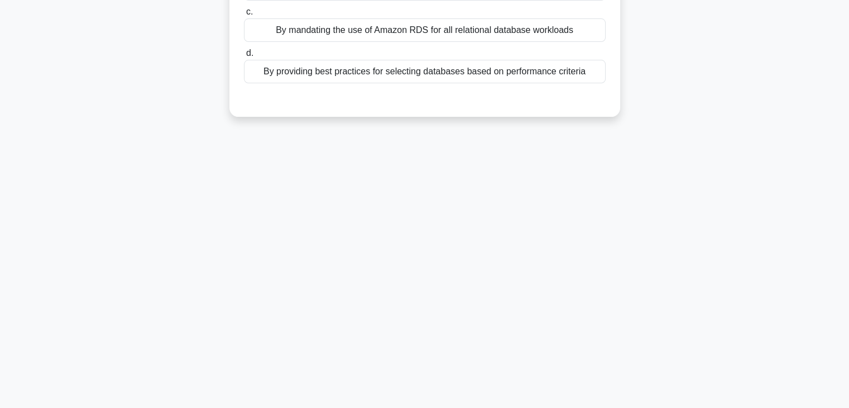
scroll to position [0, 0]
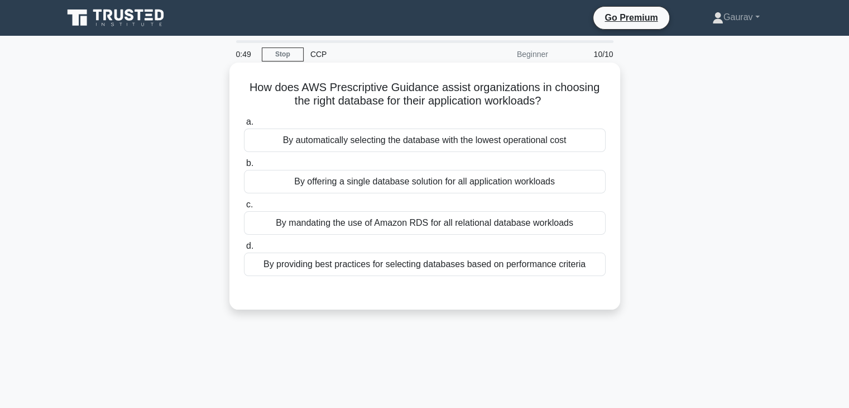
click at [503, 270] on div "By providing best practices for selecting databases based on performance criter…" at bounding box center [425, 263] width 362 height 23
click at [244, 250] on input "d. By providing best practices for selecting databases based on performance cri…" at bounding box center [244, 245] width 0 height 7
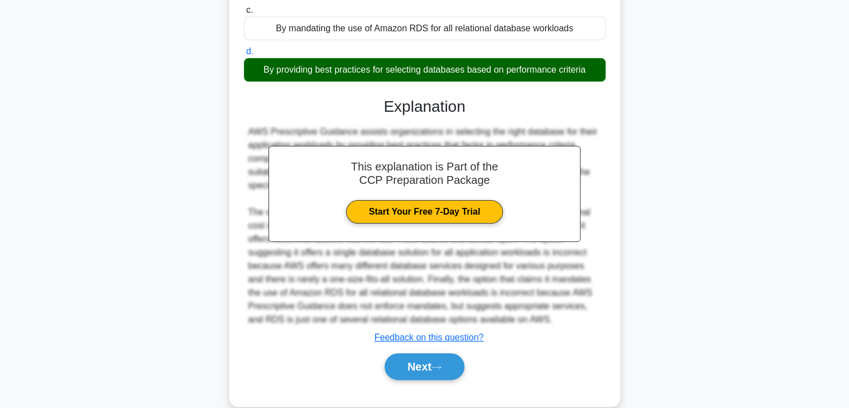
scroll to position [213, 0]
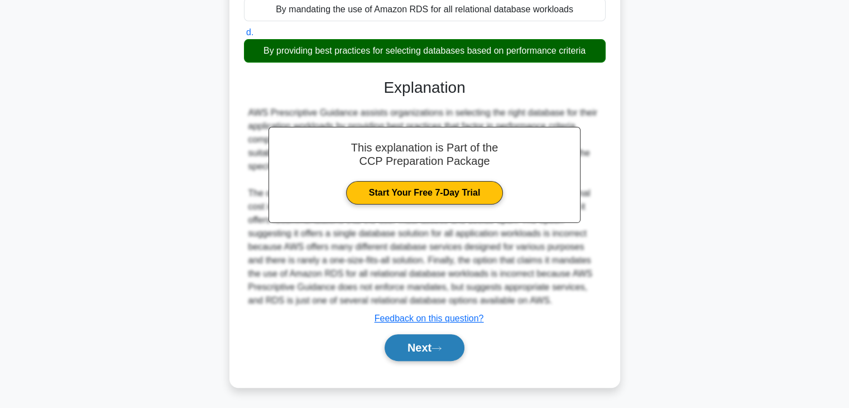
click at [428, 348] on button "Next" at bounding box center [425, 347] width 80 height 27
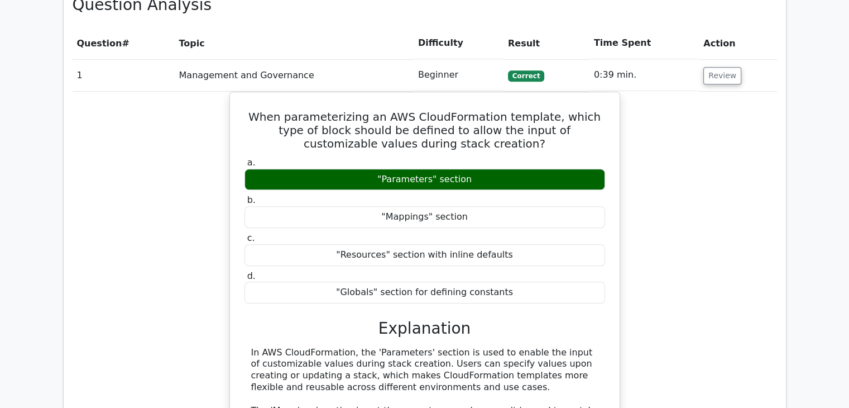
scroll to position [900, 0]
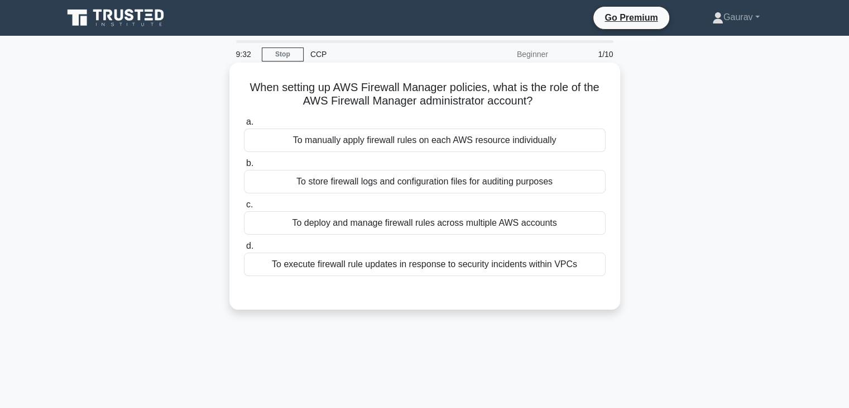
click at [378, 265] on div "To execute firewall rule updates in response to security incidents within VPCs" at bounding box center [425, 263] width 362 height 23
click at [244, 250] on input "d. To execute firewall rule updates in response to security incidents within VP…" at bounding box center [244, 245] width 0 height 7
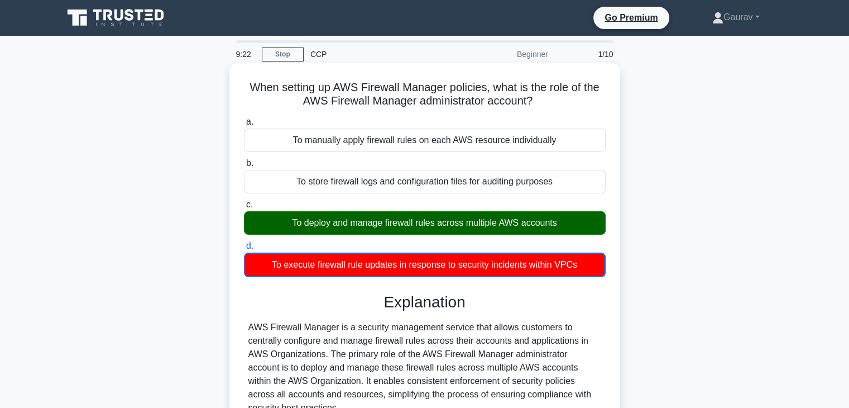
scroll to position [214, 0]
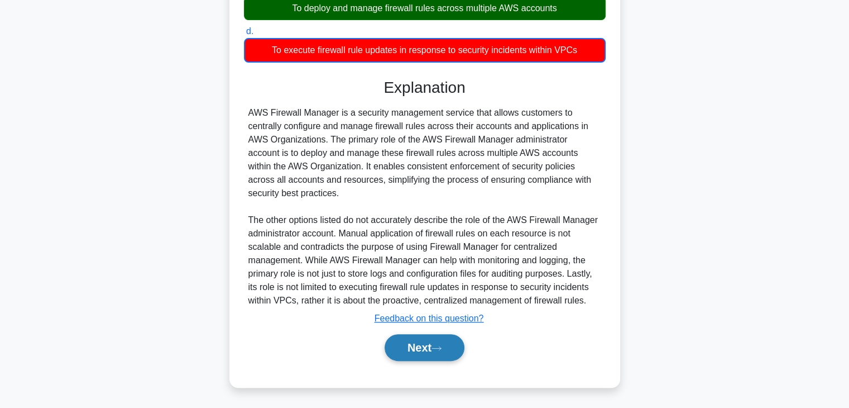
click at [447, 342] on button "Next" at bounding box center [425, 347] width 80 height 27
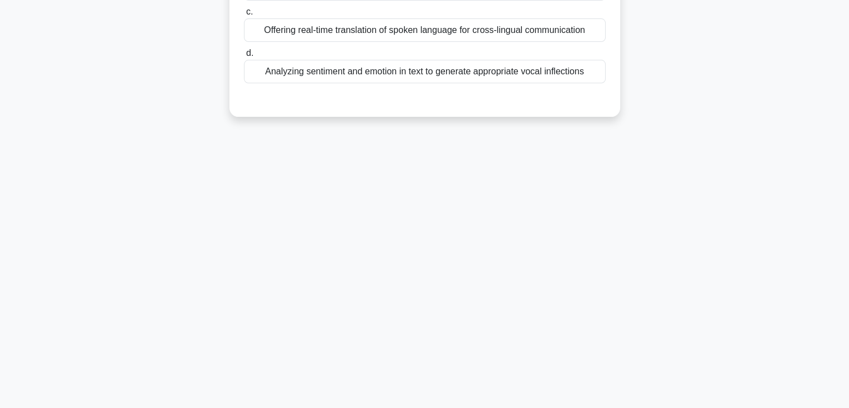
scroll to position [0, 0]
